Goal: Task Accomplishment & Management: Complete application form

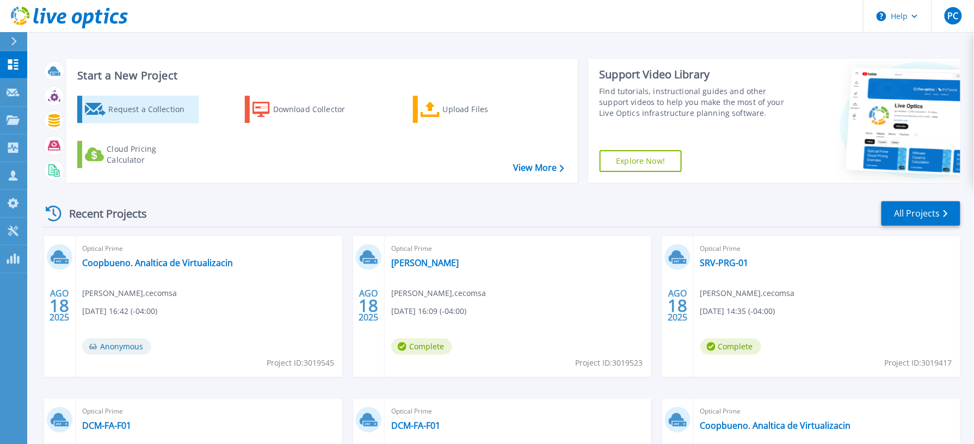
click at [168, 115] on div "Request a Collection" at bounding box center [151, 109] width 87 height 22
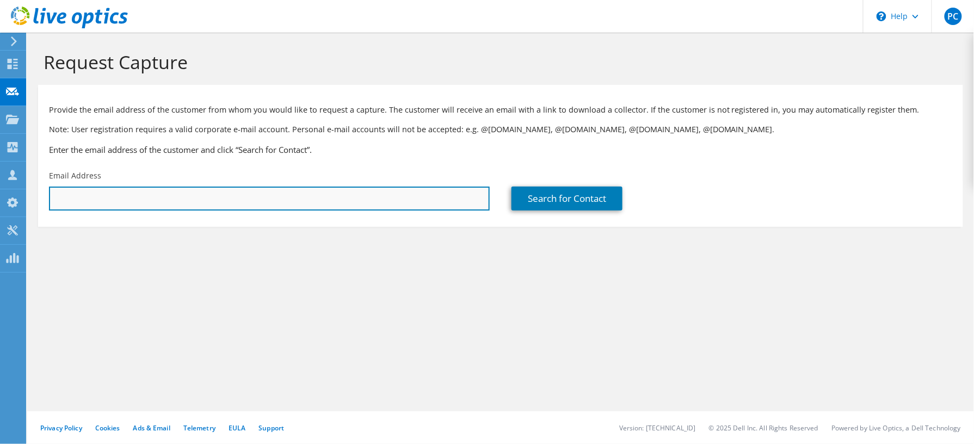
click at [380, 199] on input "text" at bounding box center [269, 199] width 441 height 24
paste input "registro@grupobocel.com"
type input "registro@grupobocel.com"
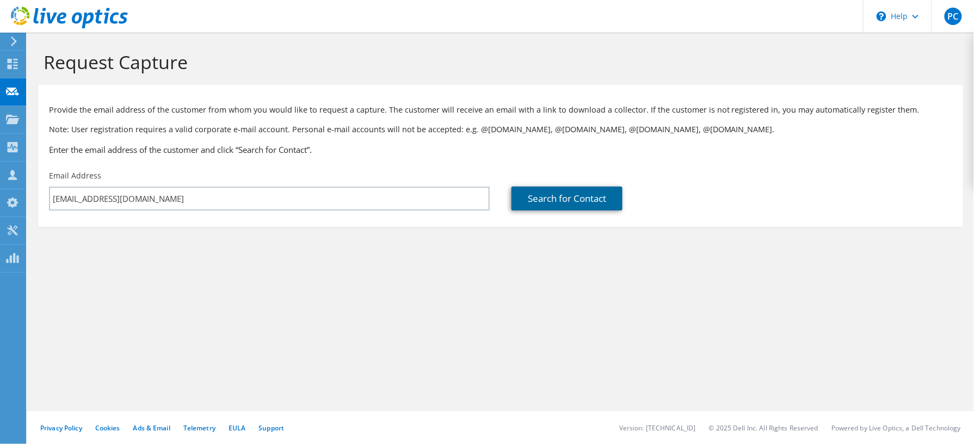
click at [545, 201] on link "Search for Contact" at bounding box center [566, 199] width 111 height 24
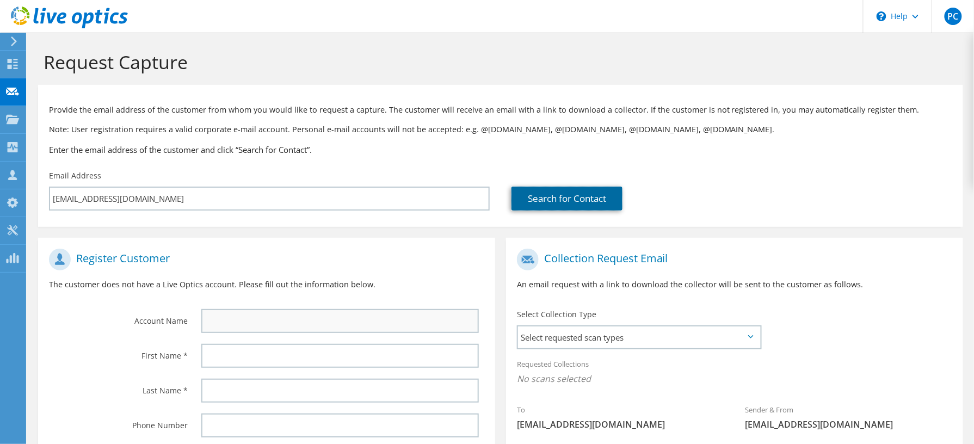
scroll to position [145, 0]
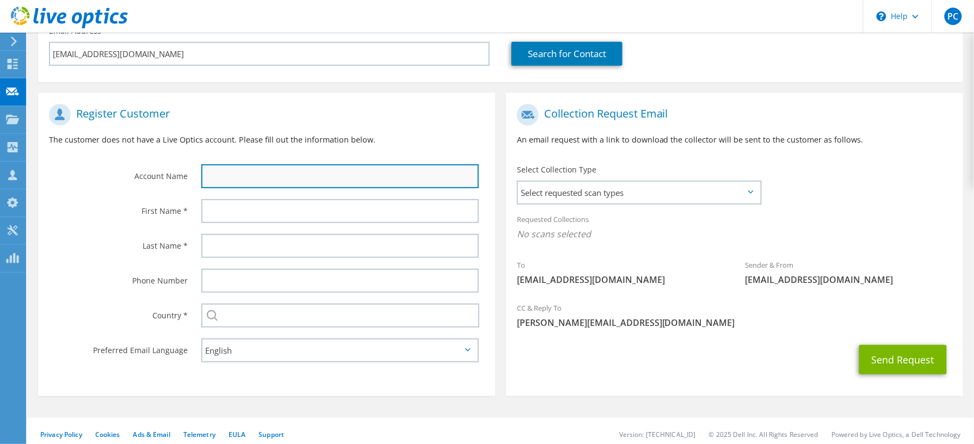
click at [299, 169] on input "text" at bounding box center [339, 176] width 277 height 24
type input "G"
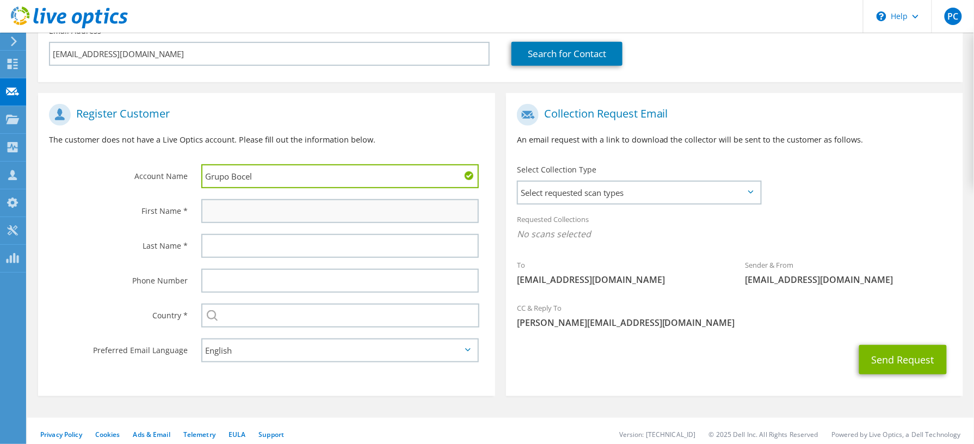
type input "Grupo Bocel"
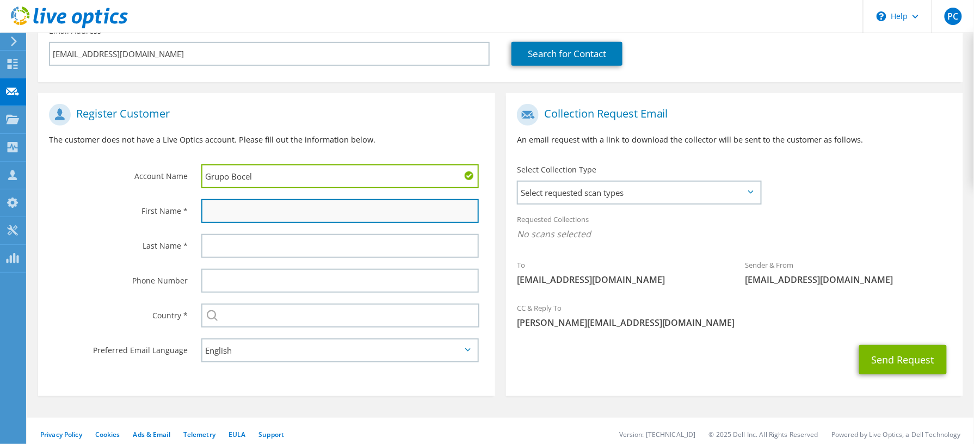
click at [281, 201] on input "text" at bounding box center [339, 211] width 277 height 24
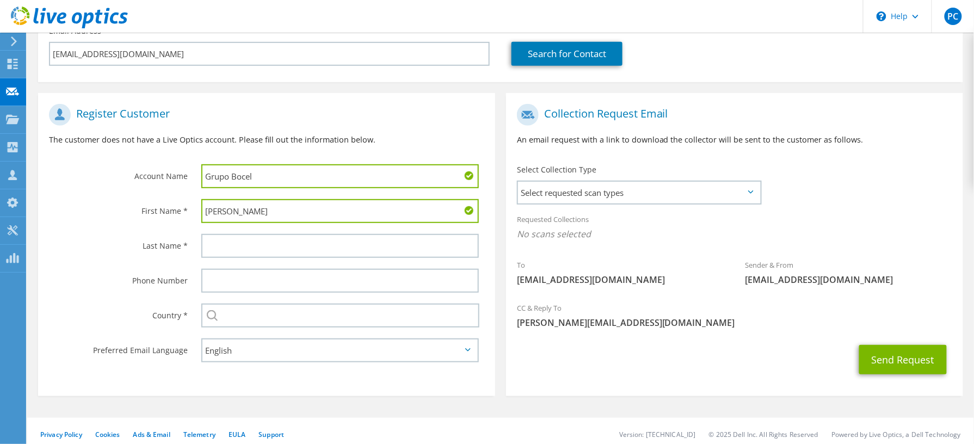
type input "[PERSON_NAME]"
click at [263, 231] on div at bounding box center [342, 245] width 305 height 35
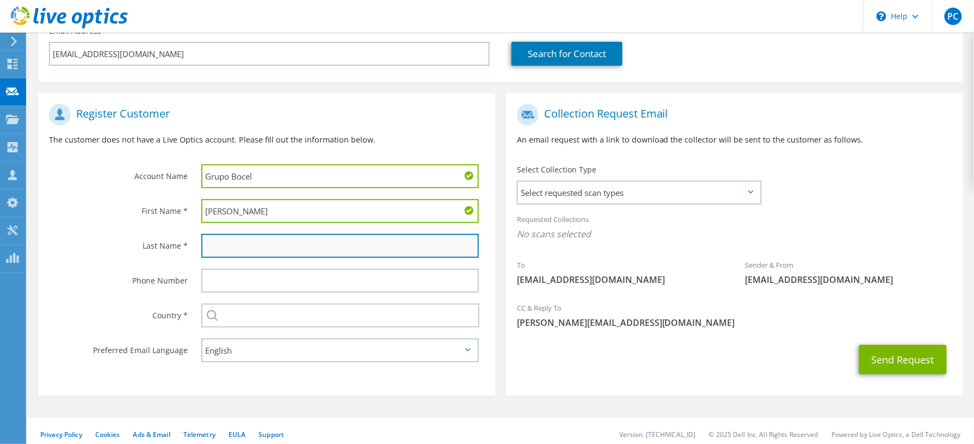
click at [251, 242] on input "text" at bounding box center [339, 246] width 277 height 24
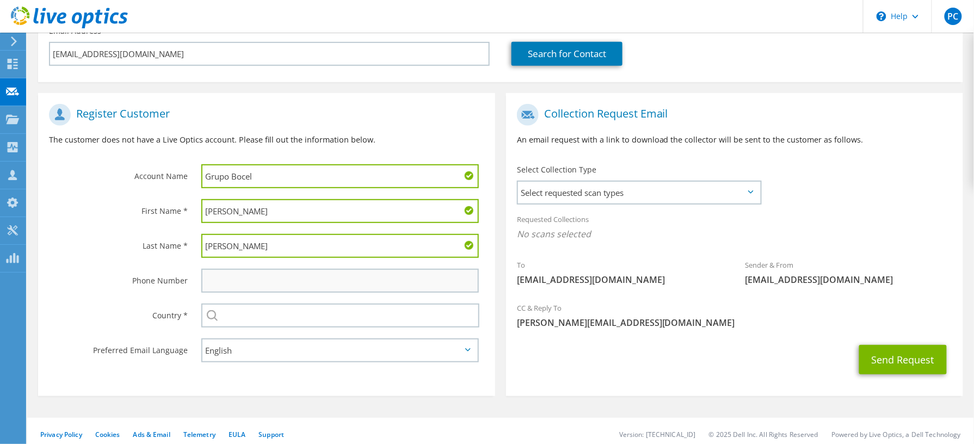
type input "Gomez"
click at [240, 270] on input "text" at bounding box center [339, 281] width 277 height 24
click at [231, 282] on input "text" at bounding box center [339, 281] width 277 height 24
click at [212, 283] on input "text" at bounding box center [339, 281] width 277 height 24
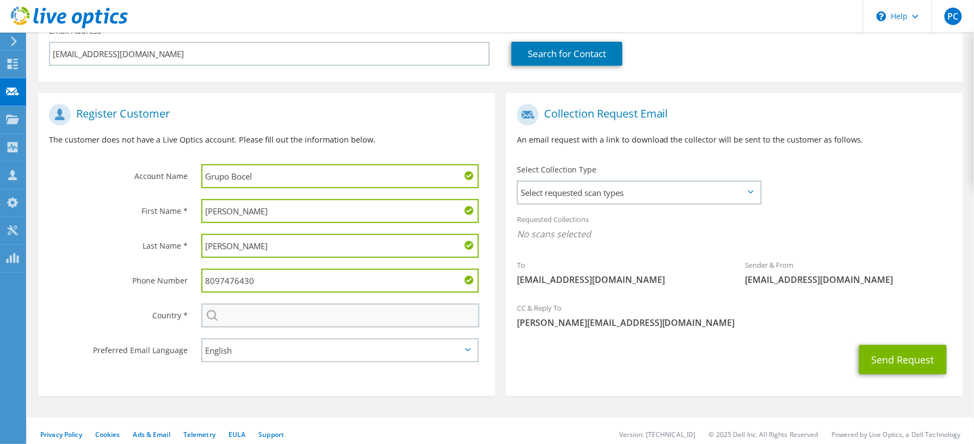
type input "8097476430"
click at [225, 306] on input "text" at bounding box center [340, 316] width 278 height 24
drag, startPoint x: 297, startPoint y: 286, endPoint x: 190, endPoint y: 277, distance: 107.0
click at [190, 277] on div "8097476430" at bounding box center [342, 280] width 305 height 35
paste input "8097476430"
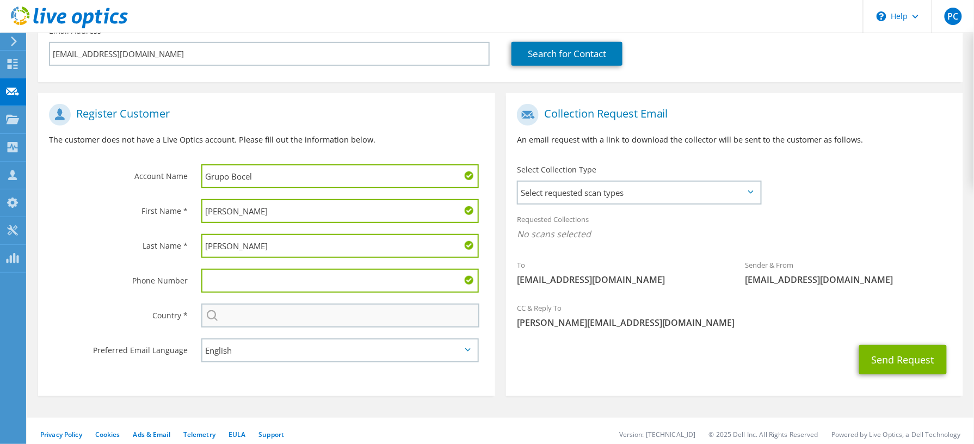
type input "8097476430"
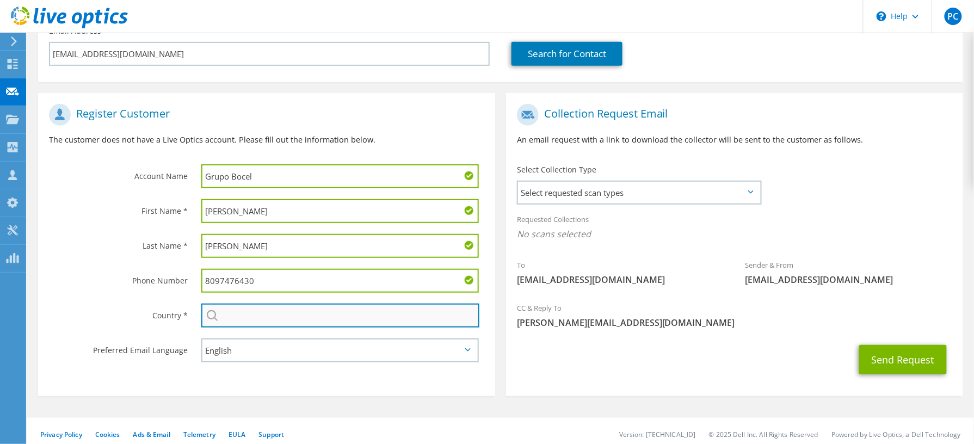
click at [302, 307] on input "text" at bounding box center [340, 316] width 278 height 24
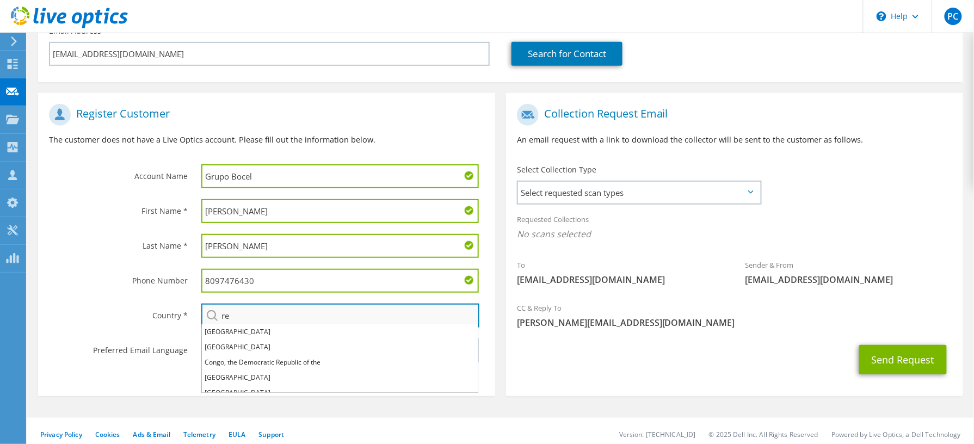
type input "r"
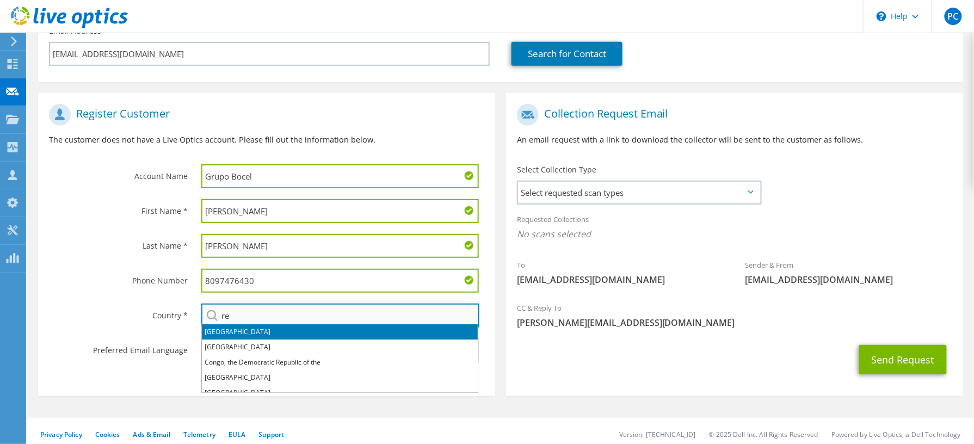
type input "r"
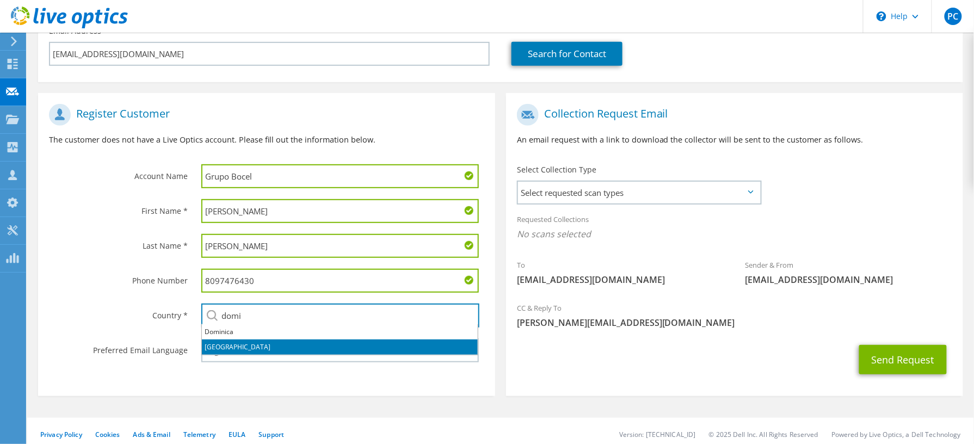
click at [247, 344] on li "[GEOGRAPHIC_DATA]" at bounding box center [340, 346] width 276 height 15
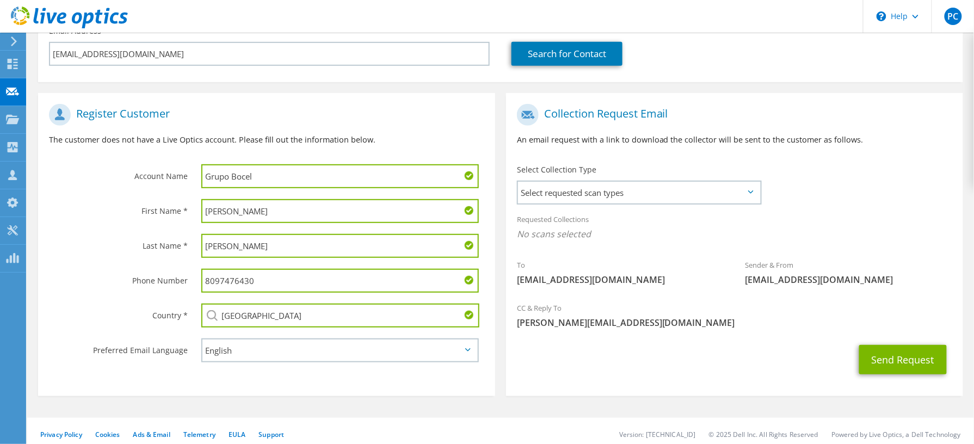
type input "[GEOGRAPHIC_DATA]"
click at [274, 344] on select "English Deutsch Español Français Italiano Polski Português Русский 한국어 中文 日本語" at bounding box center [339, 350] width 277 height 24
select select "es-ES"
click at [201, 338] on select "English Deutsch Español Français Italiano Polski Português Русский 한국어 中文 日本語" at bounding box center [339, 350] width 277 height 24
click at [753, 185] on span "Select requested scan types" at bounding box center [639, 193] width 242 height 22
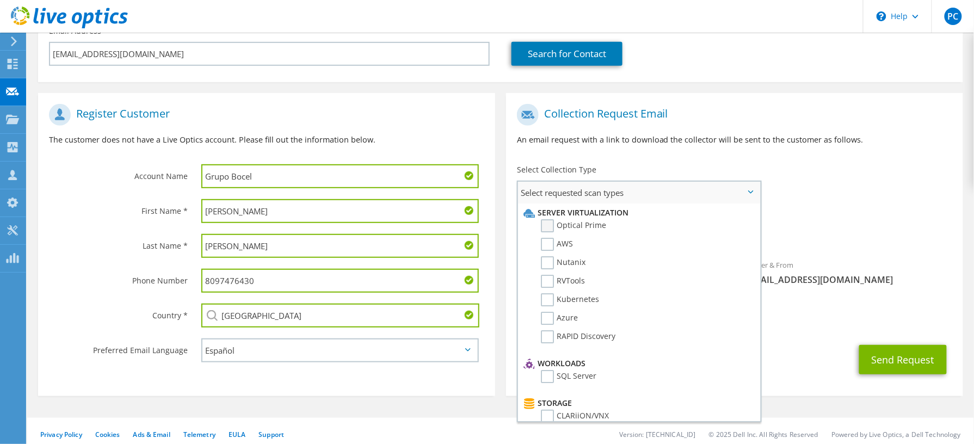
click at [548, 221] on label "Optical Prime" at bounding box center [573, 225] width 65 height 13
click at [0, 0] on input "Optical Prime" at bounding box center [0, 0] width 0 height 0
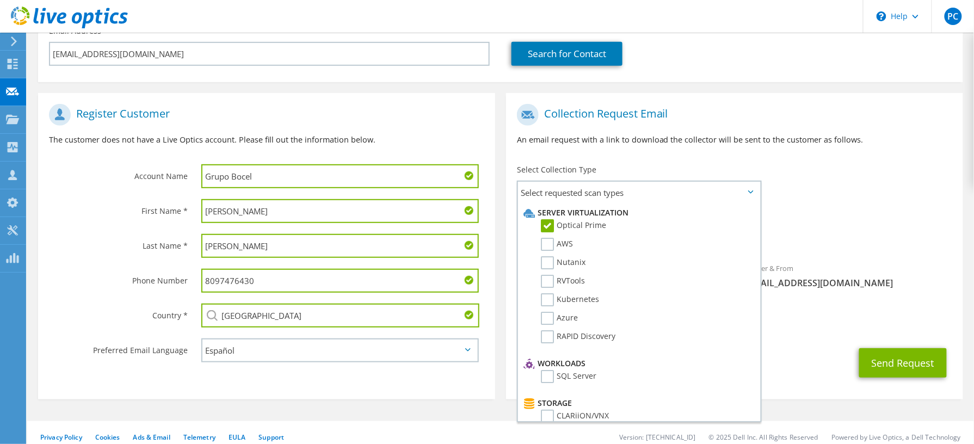
click at [914, 244] on span "Optical Prime" at bounding box center [734, 237] width 435 height 18
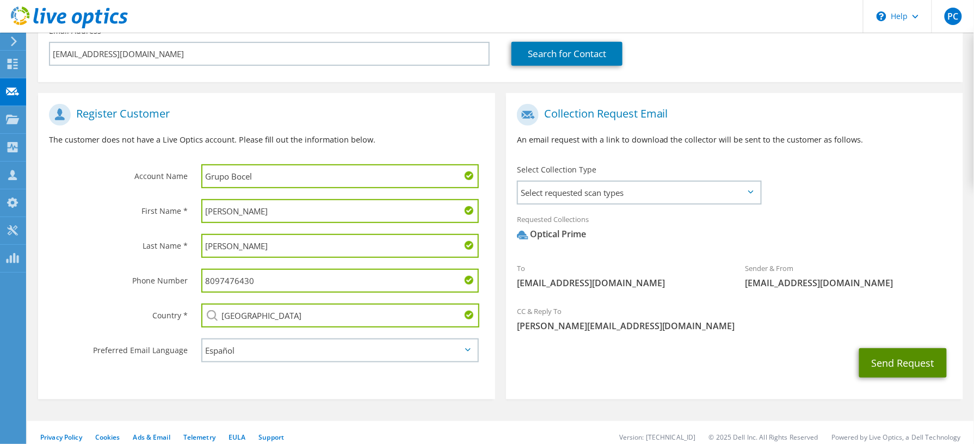
click at [906, 369] on button "Send Request" at bounding box center [903, 362] width 88 height 29
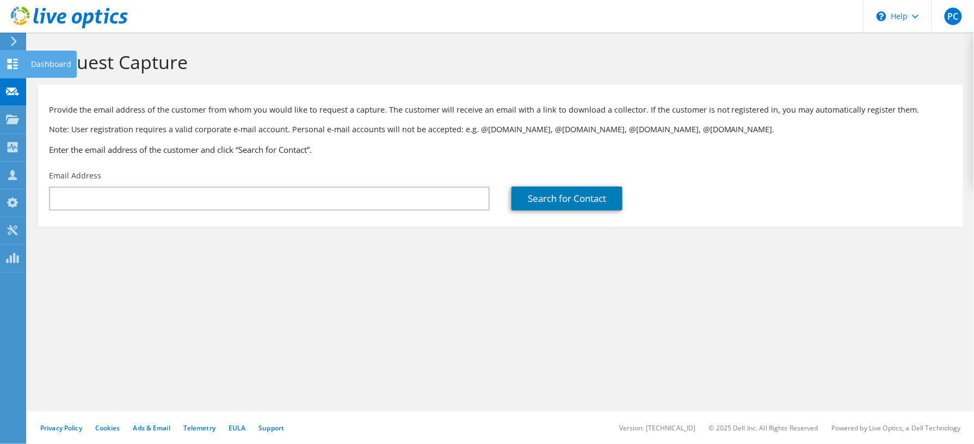
click at [11, 70] on div at bounding box center [12, 65] width 13 height 12
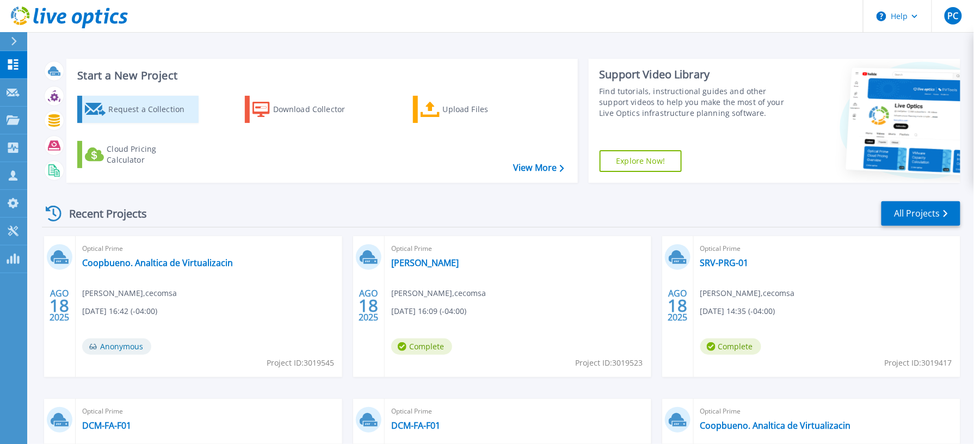
click at [124, 109] on div "Request a Collection" at bounding box center [151, 109] width 87 height 22
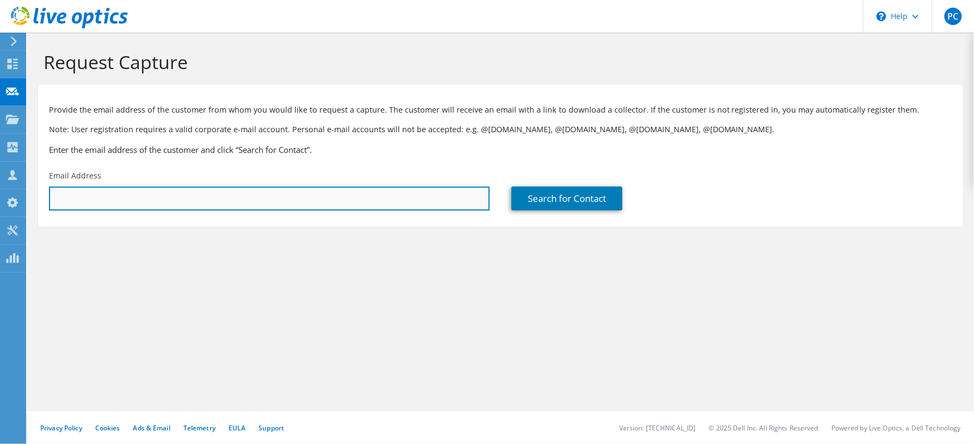
click at [236, 208] on input "text" at bounding box center [269, 199] width 441 height 24
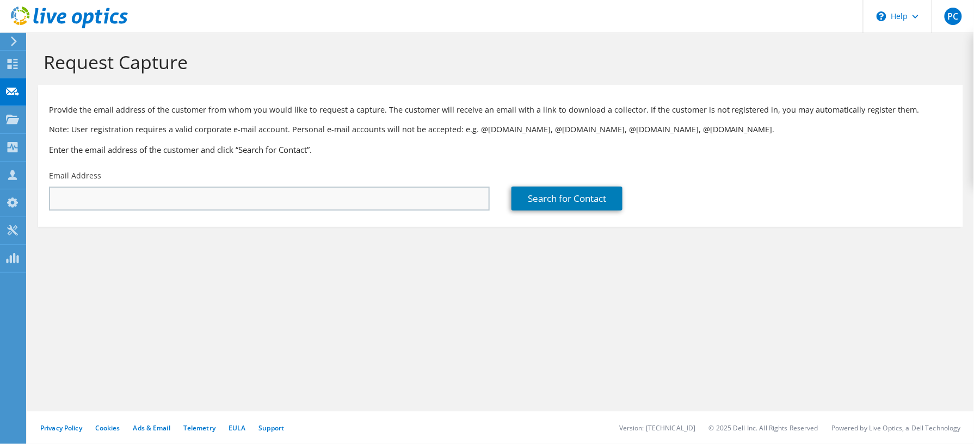
click at [249, 212] on div "Email Address" at bounding box center [269, 190] width 462 height 51
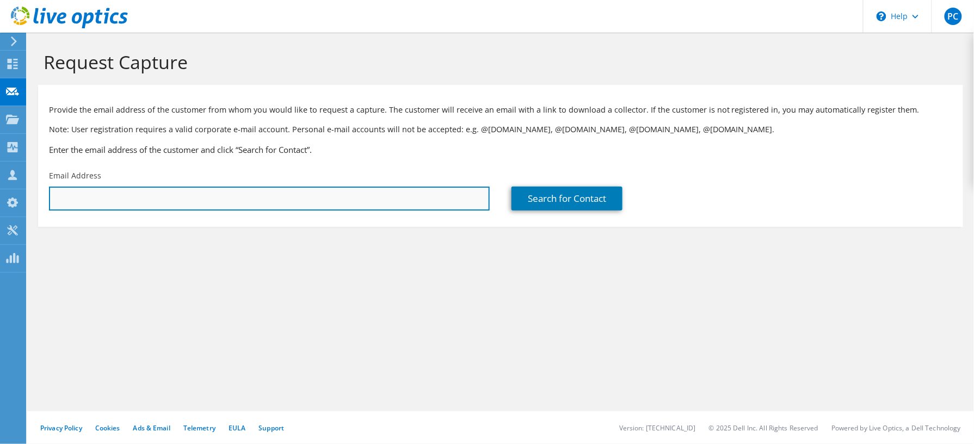
click at [250, 203] on input "text" at bounding box center [269, 199] width 441 height 24
paste input "registro@grupobocel.com"
type input "registro@grupobocel.com"
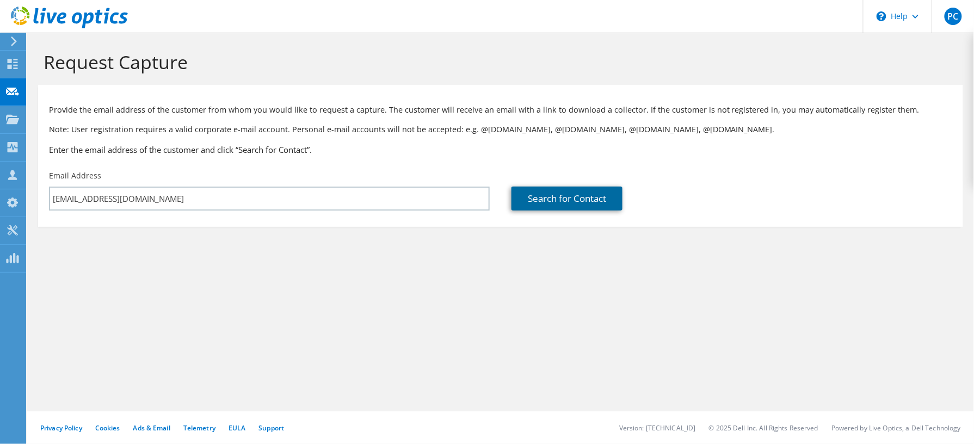
click at [616, 194] on link "Search for Contact" at bounding box center [566, 199] width 111 height 24
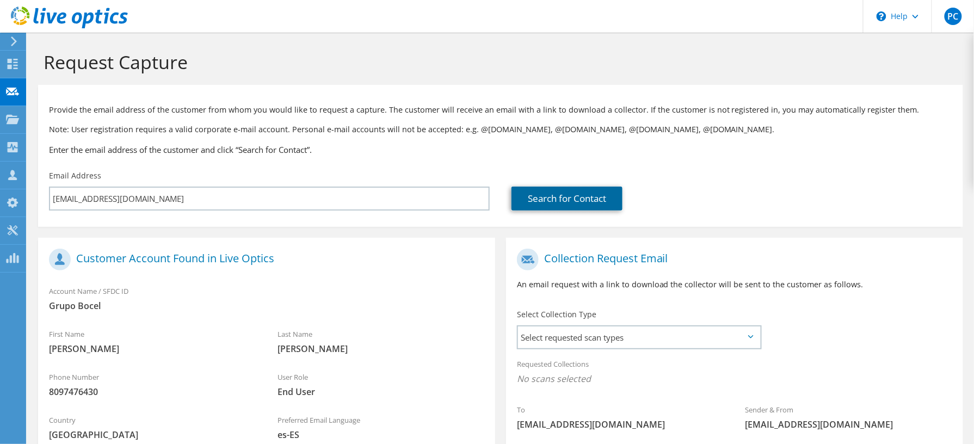
scroll to position [145, 0]
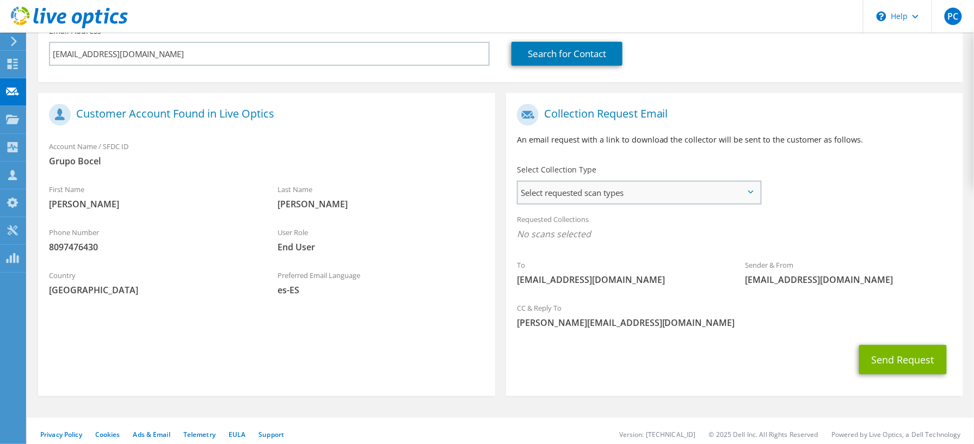
click at [716, 194] on span "Select requested scan types" at bounding box center [639, 193] width 242 height 22
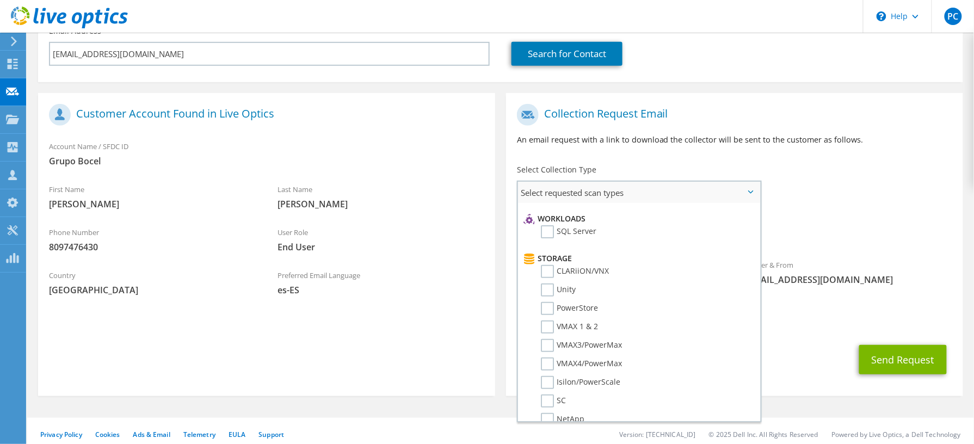
scroll to position [0, 0]
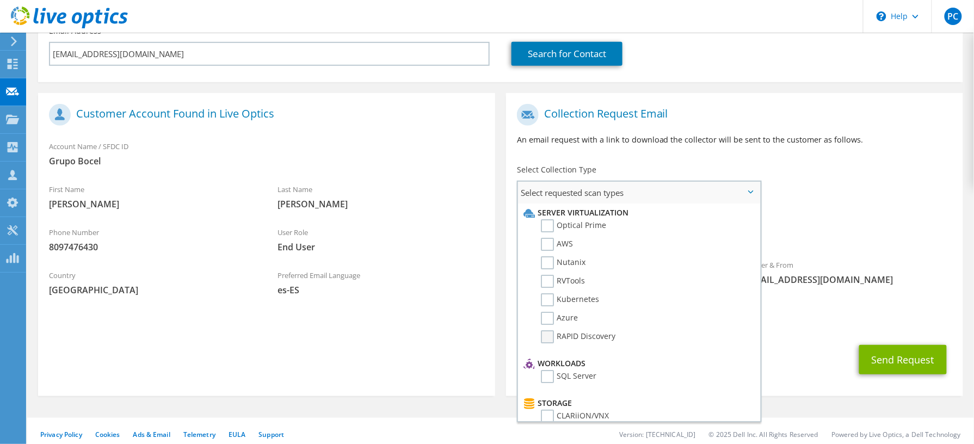
click at [545, 335] on label "RAPID Discovery" at bounding box center [578, 336] width 75 height 13
click at [0, 0] on input "RAPID Discovery" at bounding box center [0, 0] width 0 height 0
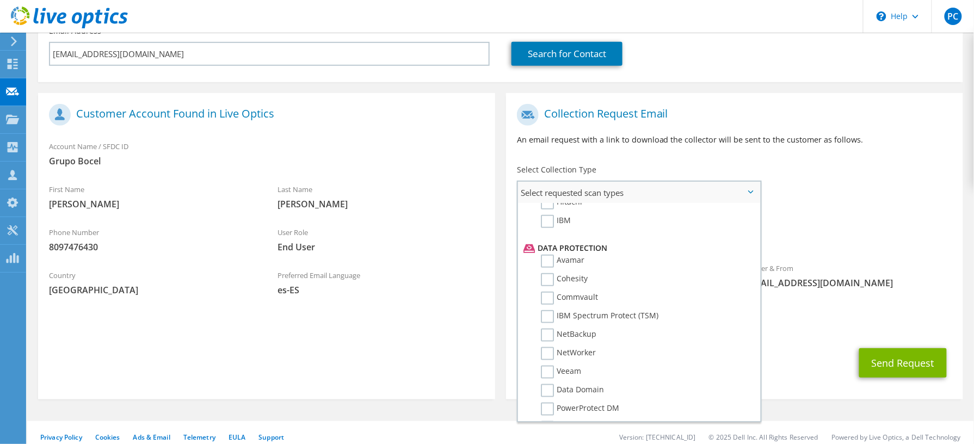
scroll to position [492, 0]
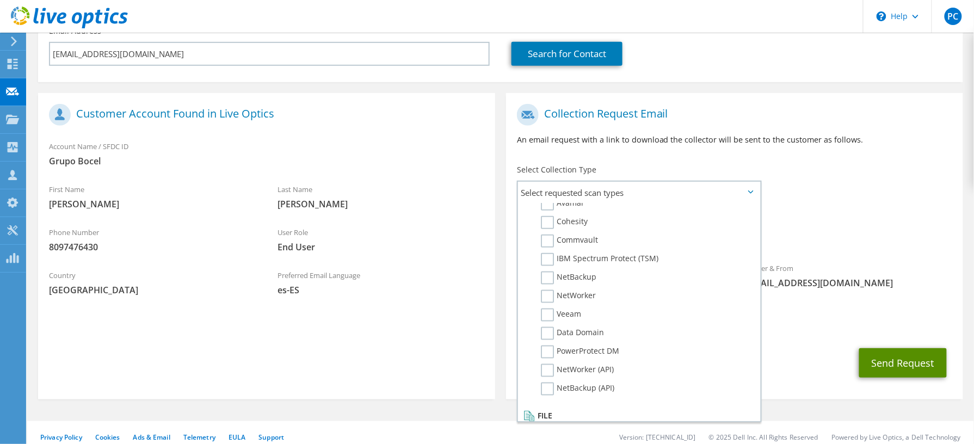
click at [882, 364] on button "Send Request" at bounding box center [903, 362] width 88 height 29
